Goal: Information Seeking & Learning: Check status

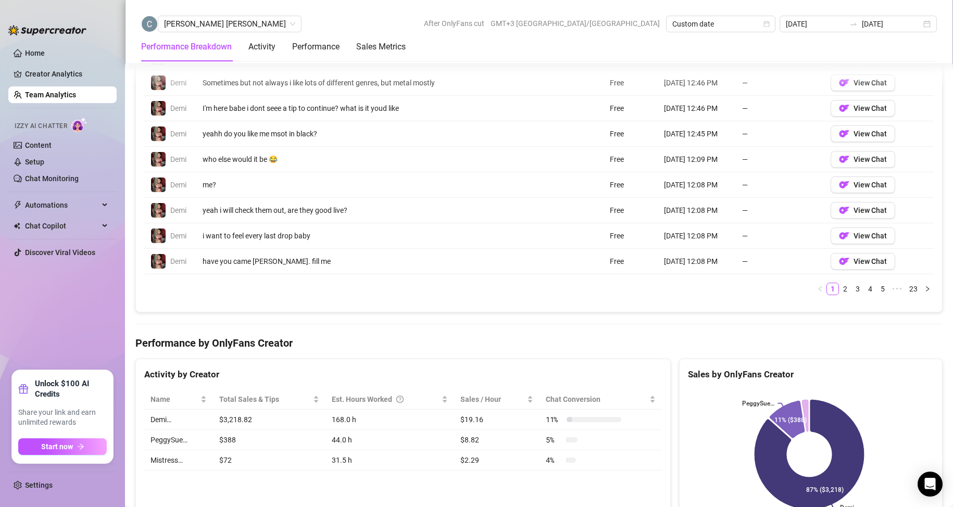
click at [66, 95] on link "Team Analytics" at bounding box center [50, 95] width 51 height 8
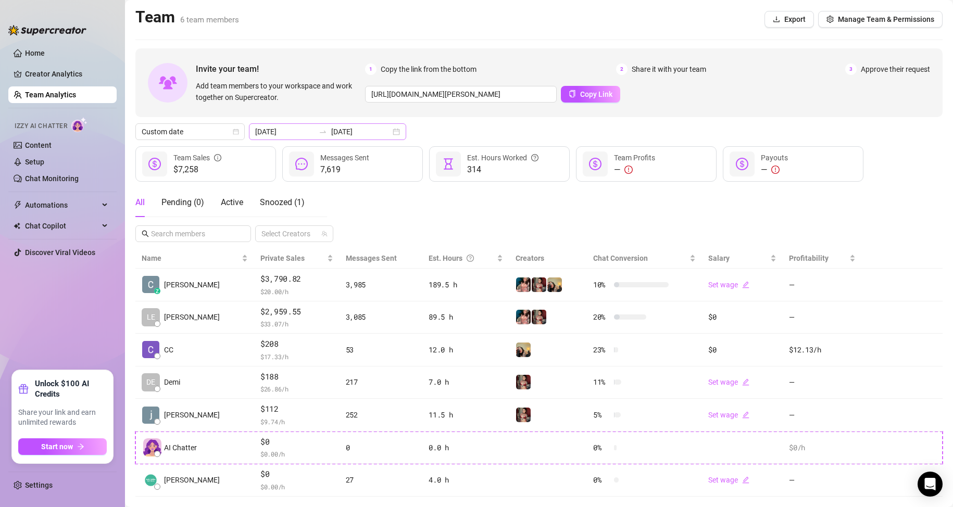
click at [386, 132] on div "2025-08-01 2025-08-29" at bounding box center [327, 131] width 157 height 17
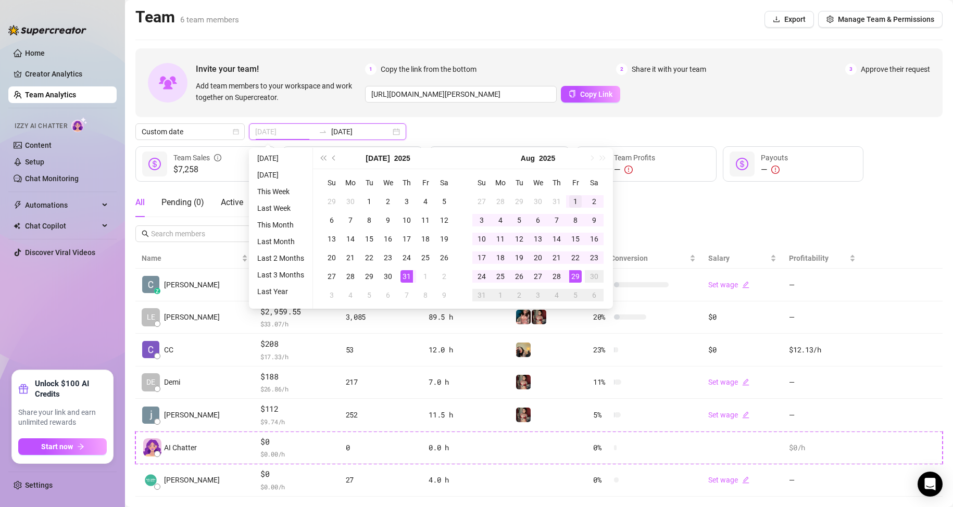
type input "[DATE]"
drag, startPoint x: 573, startPoint y: 196, endPoint x: 563, endPoint y: 253, distance: 58.1
click at [573, 196] on div "1" at bounding box center [575, 201] width 12 height 12
type input "[DATE]"
click at [575, 283] on td "29" at bounding box center [575, 276] width 19 height 19
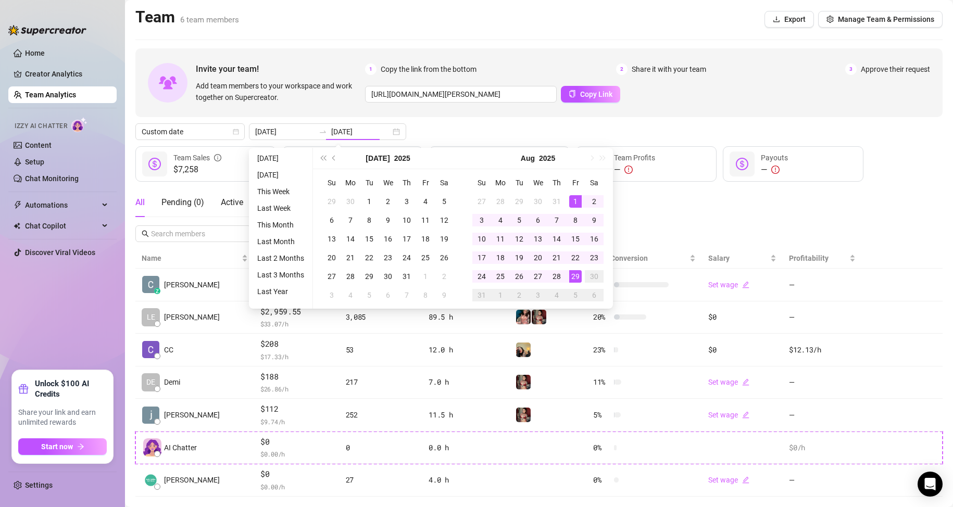
click at [648, 230] on div "All Pending ( 0 ) Active Snoozed ( 1 ) Select Creators" at bounding box center [538, 215] width 807 height 54
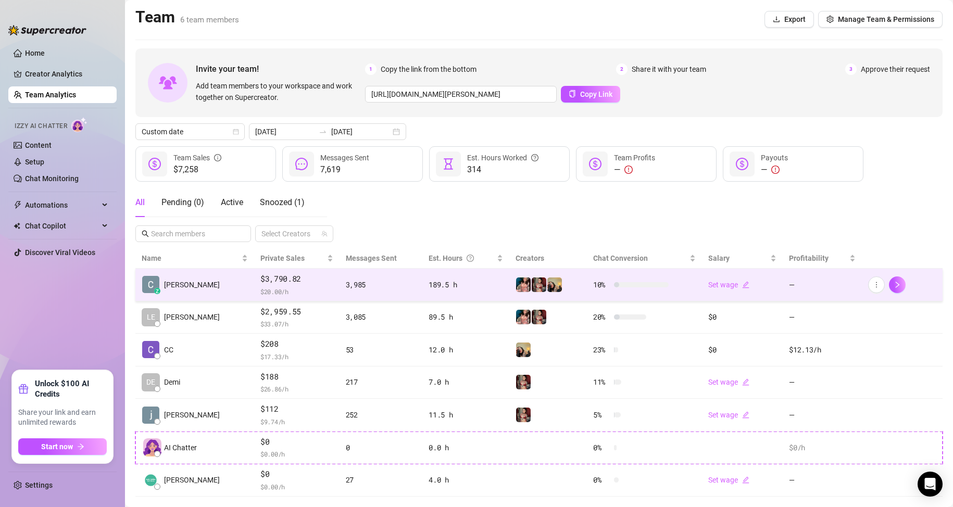
click at [516, 284] on img at bounding box center [523, 284] width 15 height 15
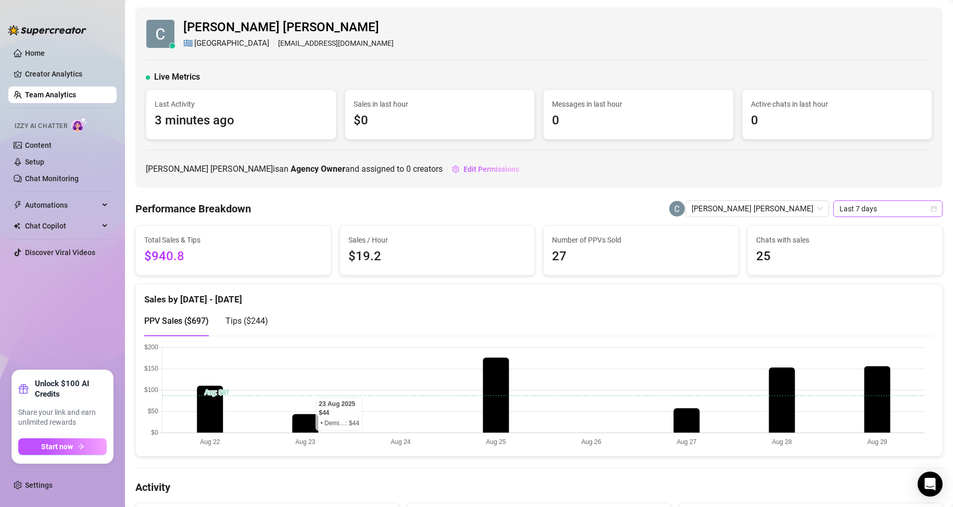
click at [886, 214] on span "Last 7 days" at bounding box center [887, 209] width 97 height 16
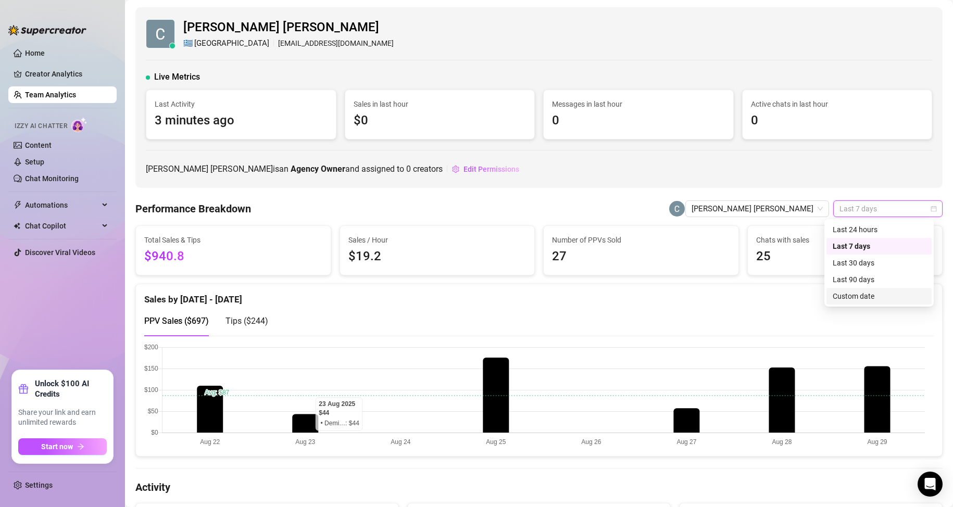
click at [856, 295] on div "Custom date" at bounding box center [878, 295] width 93 height 11
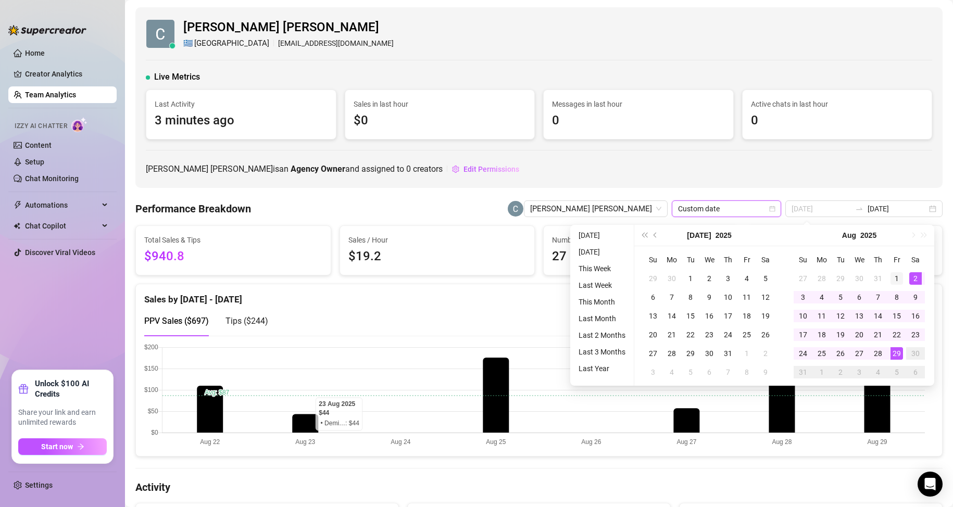
type input "[DATE]"
click at [896, 276] on div "1" at bounding box center [896, 278] width 12 height 12
type input "[DATE]"
click at [898, 356] on div "29" at bounding box center [896, 353] width 12 height 12
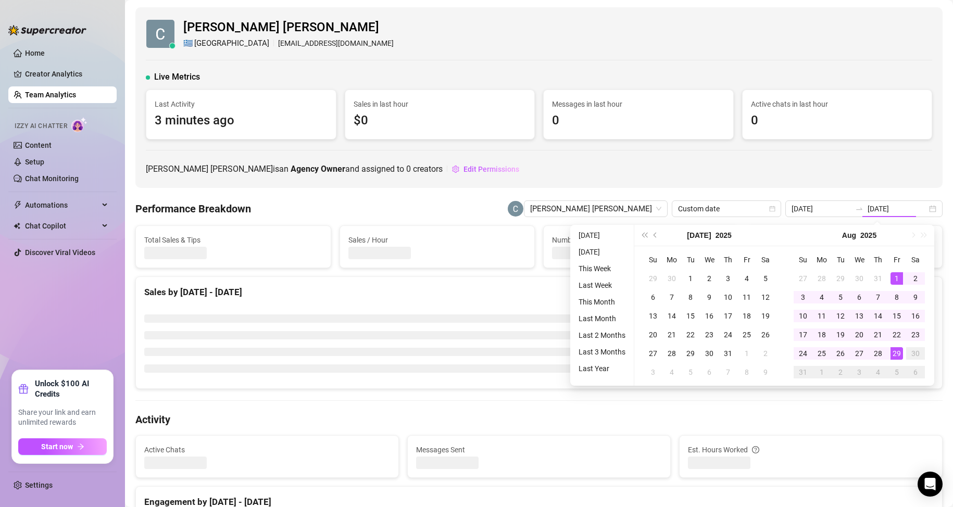
type input "[DATE]"
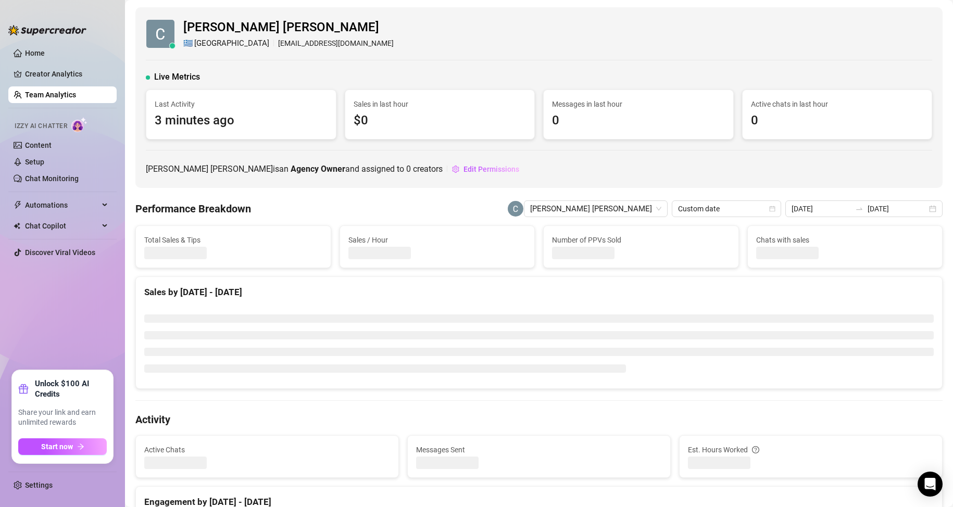
click at [697, 473] on div "Est. Hours Worked" at bounding box center [810, 457] width 262 height 42
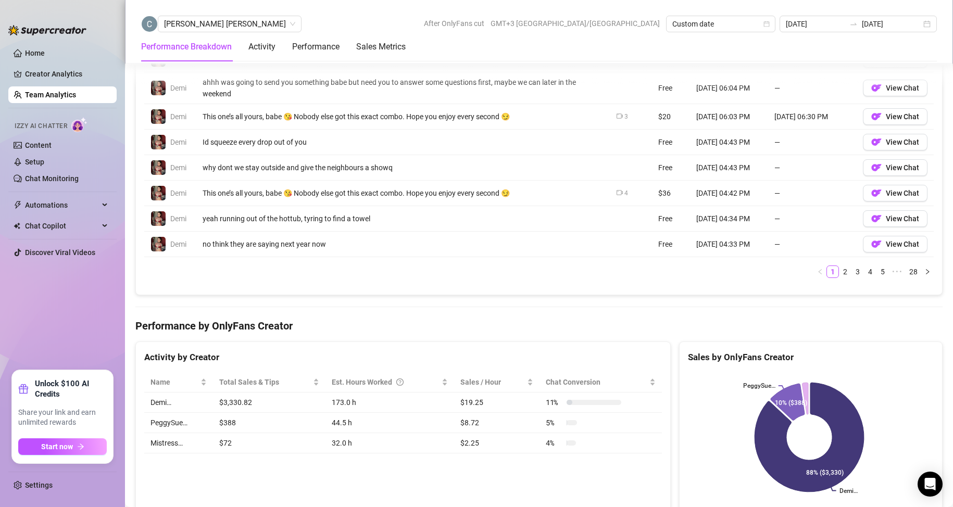
scroll to position [708, 0]
